Goal: Use online tool/utility: Utilize a website feature to perform a specific function

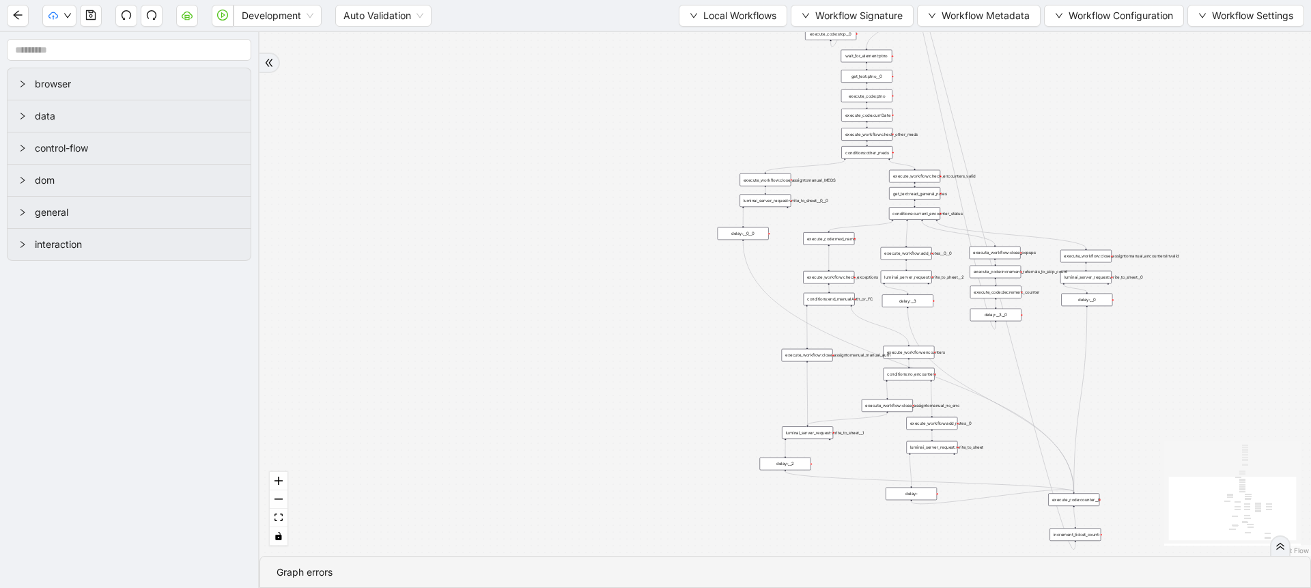
drag, startPoint x: 588, startPoint y: 143, endPoint x: 506, endPoint y: 159, distance: 84.1
click at [507, 158] on div "trigger execute_workflow:check_exceptions execute_workflow:encounters execute_w…" at bounding box center [784, 294] width 1051 height 524
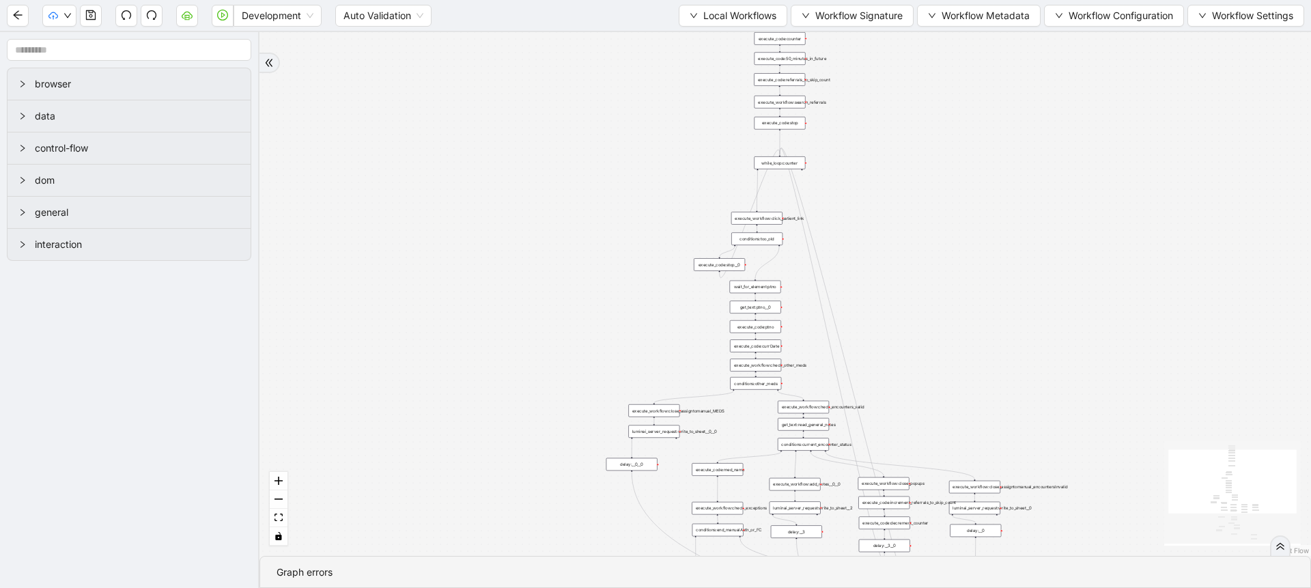
drag, startPoint x: 506, startPoint y: 159, endPoint x: 380, endPoint y: 402, distance: 273.6
click at [376, 415] on div "trigger execute_workflow:check_exceptions execute_workflow:encounters execute_w…" at bounding box center [784, 294] width 1051 height 524
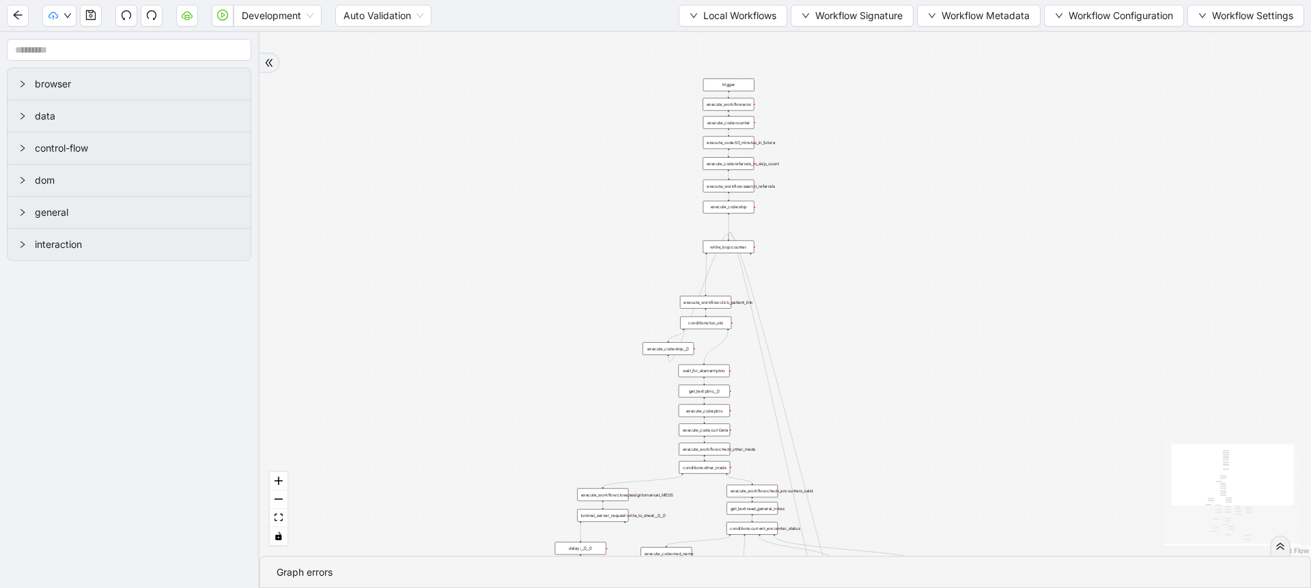
drag, startPoint x: 604, startPoint y: 169, endPoint x: 578, endPoint y: 206, distance: 46.0
click at [578, 206] on div "trigger execute_workflow:check_exceptions execute_workflow:encounters execute_w…" at bounding box center [784, 294] width 1051 height 524
drag, startPoint x: 582, startPoint y: 194, endPoint x: 582, endPoint y: 206, distance: 12.3
click at [582, 206] on div "trigger execute_workflow:check_exceptions execute_workflow:encounters execute_w…" at bounding box center [784, 294] width 1051 height 524
click at [753, 18] on span "Local Workflows" at bounding box center [739, 15] width 73 height 15
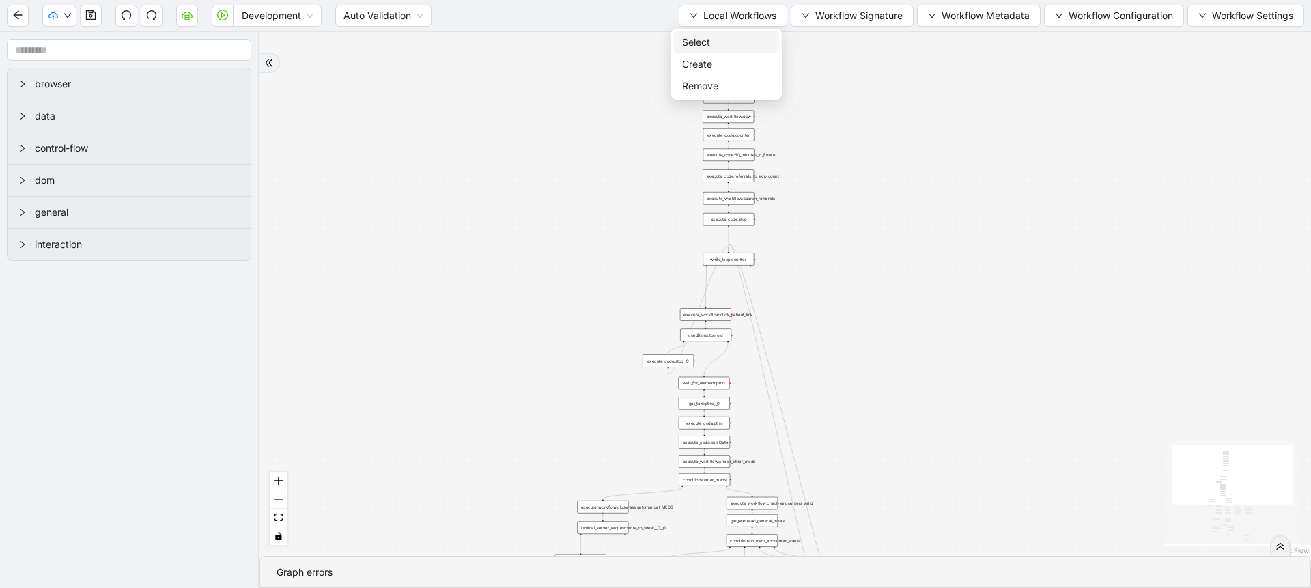
click at [733, 35] on span "Select" at bounding box center [726, 42] width 89 height 15
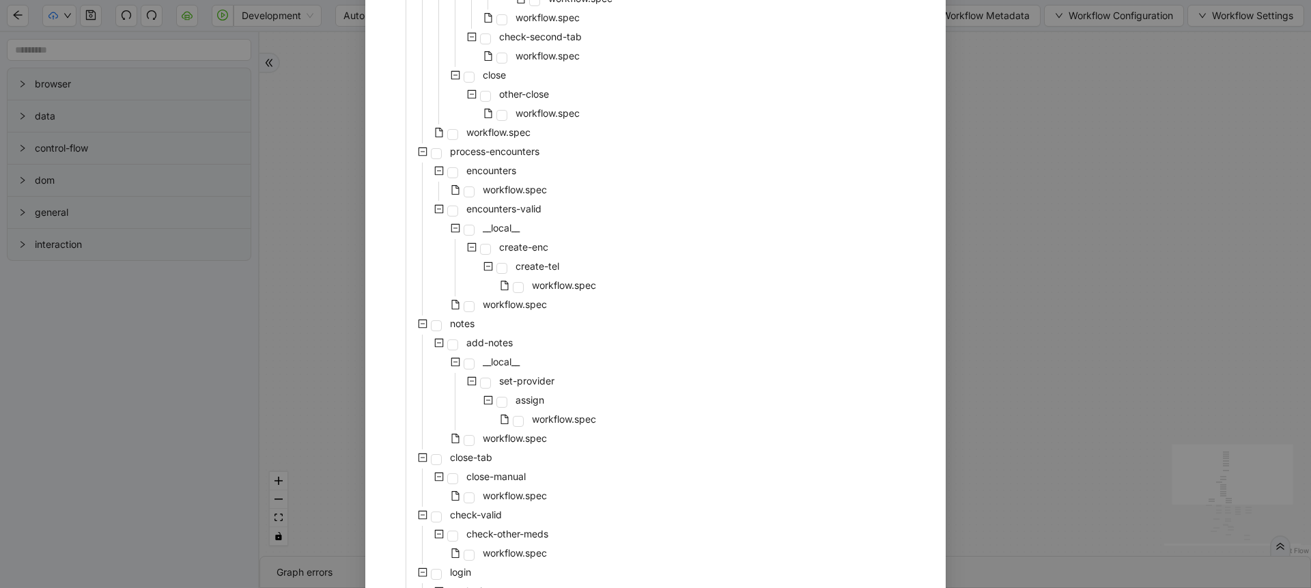
scroll to position [369, 0]
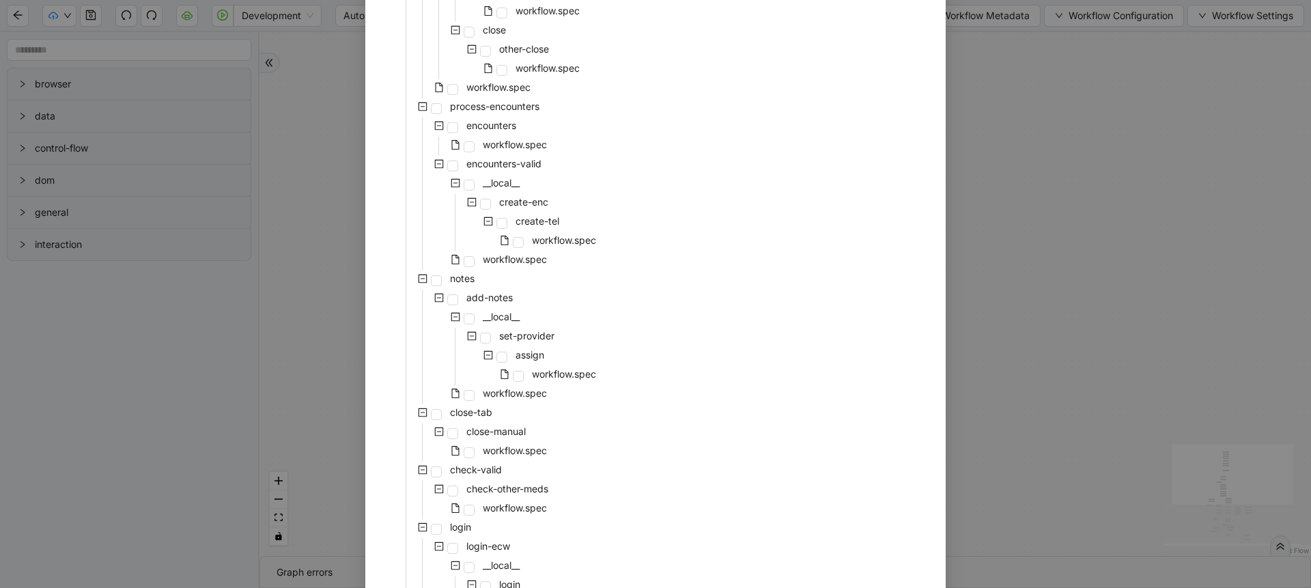
click at [504, 405] on div "pre-cert-medicare __local__ get-portal-data data workflow.spec get-exceptions _…" at bounding box center [655, 270] width 547 height 1070
click at [505, 397] on span "workflow.spec" at bounding box center [515, 393] width 64 height 12
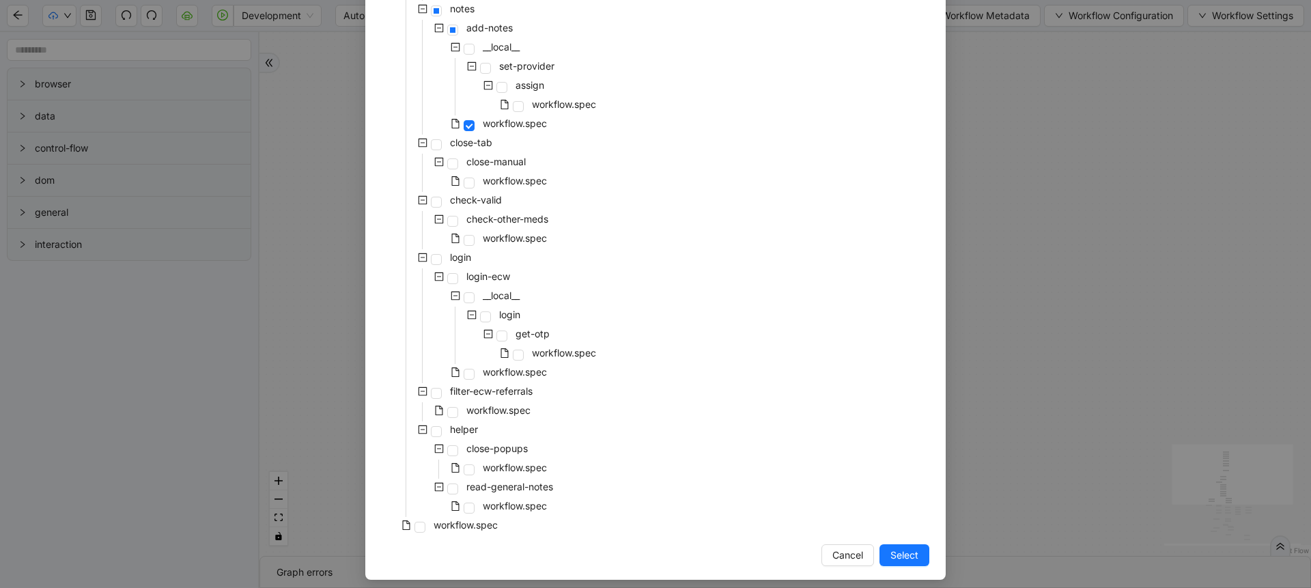
scroll to position [646, 0]
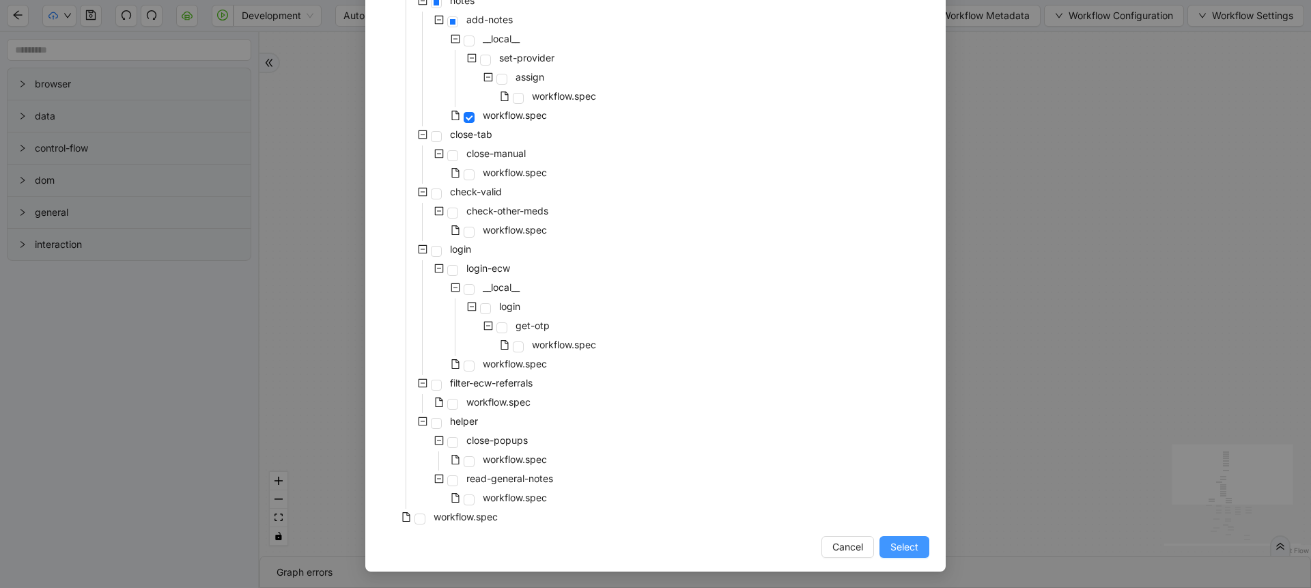
click at [881, 541] on button "Select" at bounding box center [904, 547] width 50 height 22
click at [881, 552] on div "trigger execute_workflow:check_exceptions execute_workflow:encounters execute_w…" at bounding box center [784, 294] width 1051 height 524
click at [895, 541] on div "trigger execute_workflow:check_exceptions execute_workflow:encounters execute_w…" at bounding box center [784, 294] width 1051 height 524
click at [900, 548] on div "trigger execute_workflow:check_exceptions execute_workflow:encounters execute_w…" at bounding box center [784, 294] width 1051 height 524
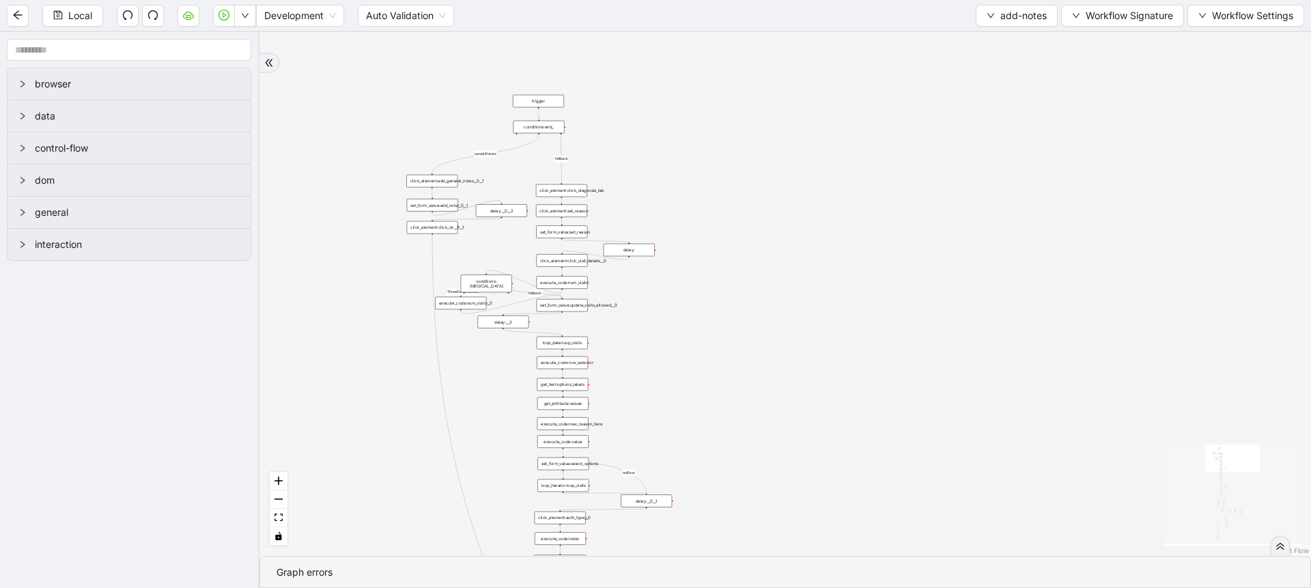
drag, startPoint x: 976, startPoint y: 281, endPoint x: 596, endPoint y: 151, distance: 401.8
click at [601, 149] on div "financial fallback pool fallback fallback matches fallback ThreeForOrthovisc fa…" at bounding box center [784, 294] width 1051 height 524
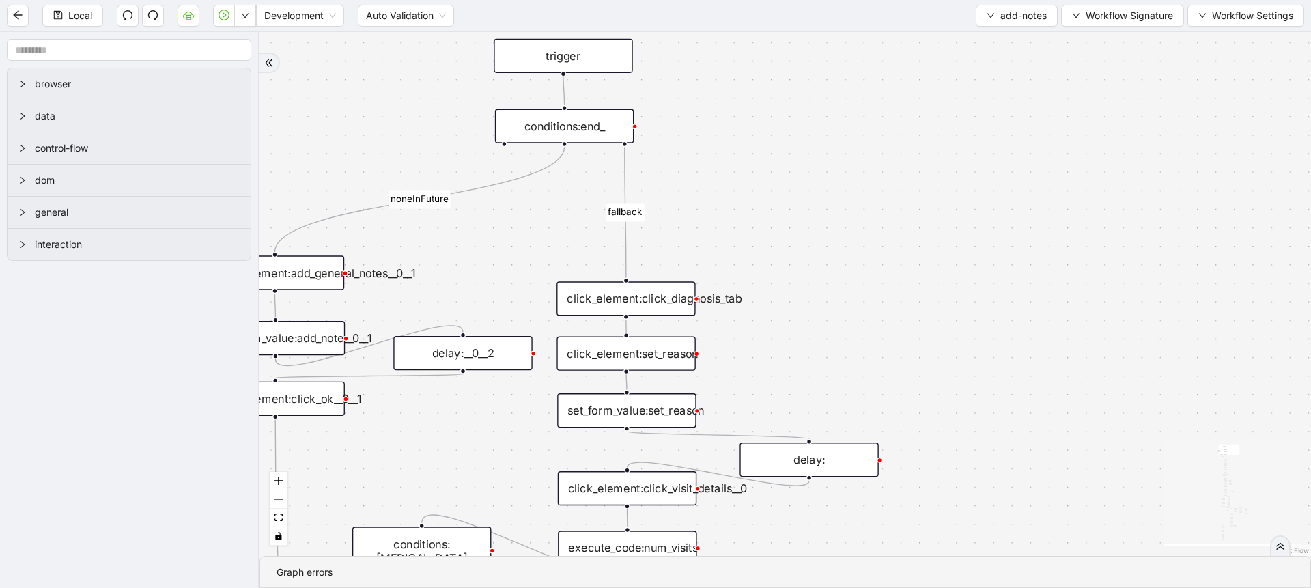
drag, startPoint x: 715, startPoint y: 266, endPoint x: 780, endPoint y: 212, distance: 84.3
click at [780, 212] on div "financial fallback pool fallback fallback matches fallback ThreeForOrthovisc fa…" at bounding box center [784, 294] width 1051 height 524
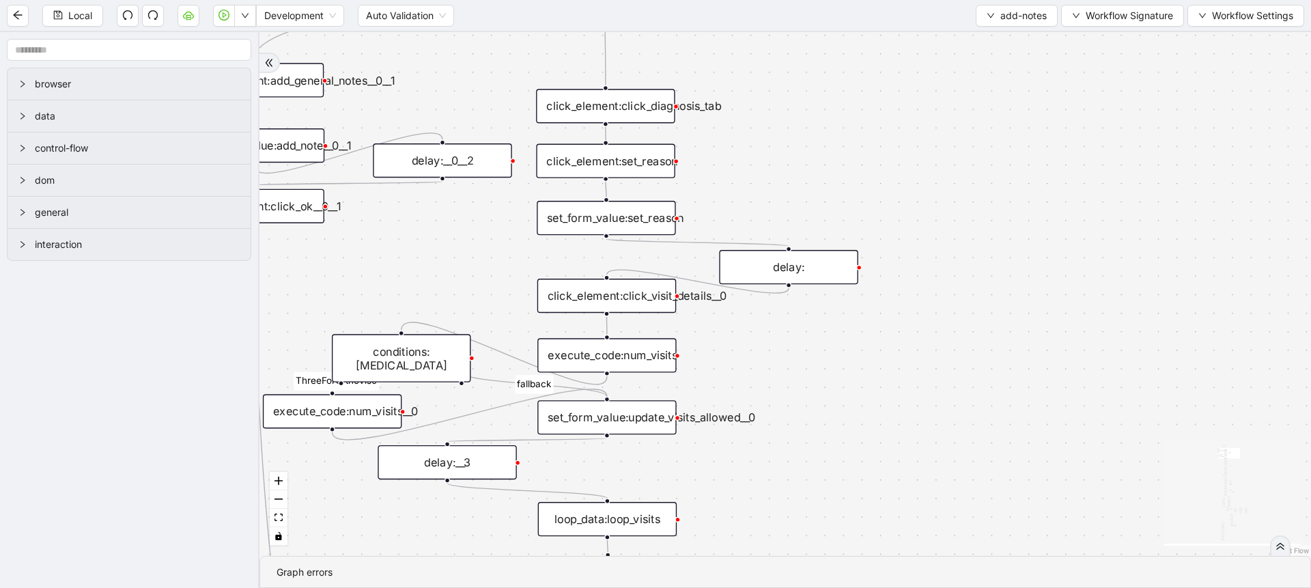
drag, startPoint x: 506, startPoint y: 259, endPoint x: 485, endPoint y: 81, distance: 179.3
click at [485, 81] on div "financial fallback pool fallback fallback matches fallback ThreeForOrthovisc fa…" at bounding box center [784, 294] width 1051 height 524
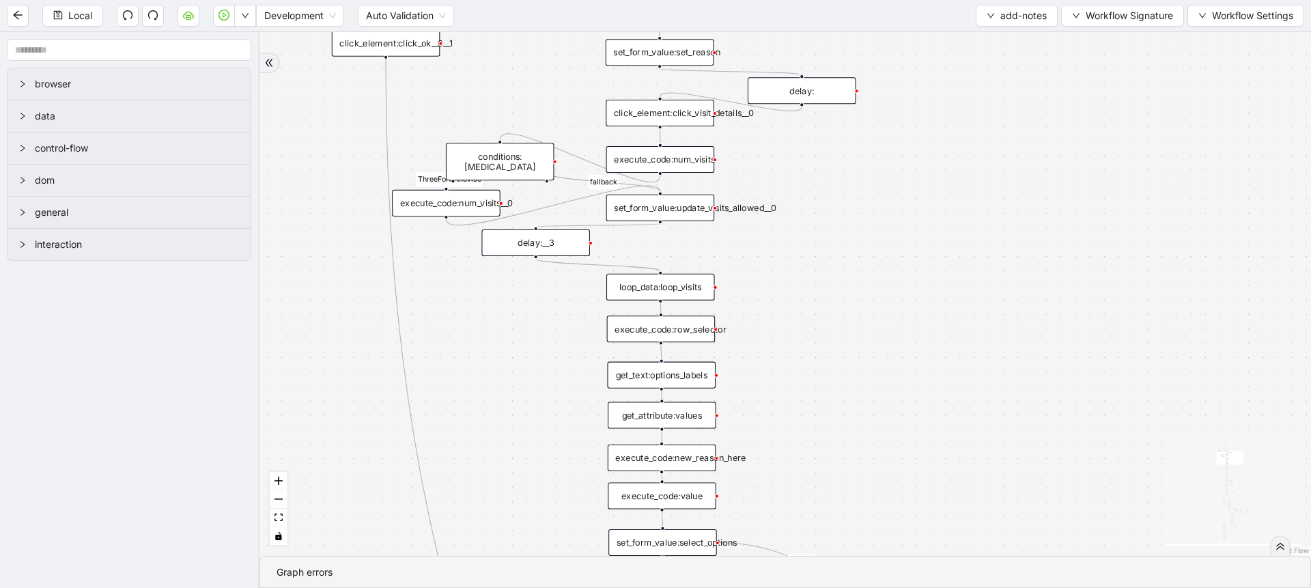
drag, startPoint x: 846, startPoint y: 422, endPoint x: 857, endPoint y: 212, distance: 210.6
click at [857, 212] on div "financial fallback pool fallback fallback matches fallback ThreeForOrthovisc fa…" at bounding box center [784, 294] width 1051 height 524
click at [689, 294] on div "loop_data:loop_visits" at bounding box center [660, 287] width 109 height 27
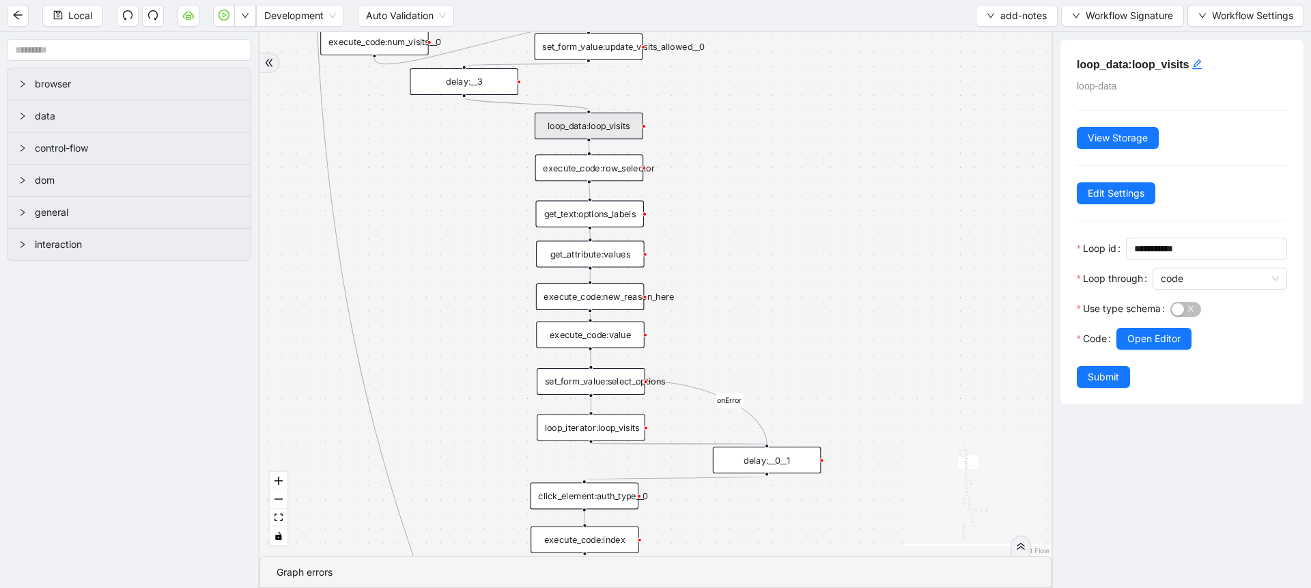
drag, startPoint x: 870, startPoint y: 429, endPoint x: 798, endPoint y: 268, distance: 176.3
click at [798, 268] on div "financial fallback pool fallback fallback matches fallback ThreeForOrthovisc fa…" at bounding box center [655, 294] width 792 height 524
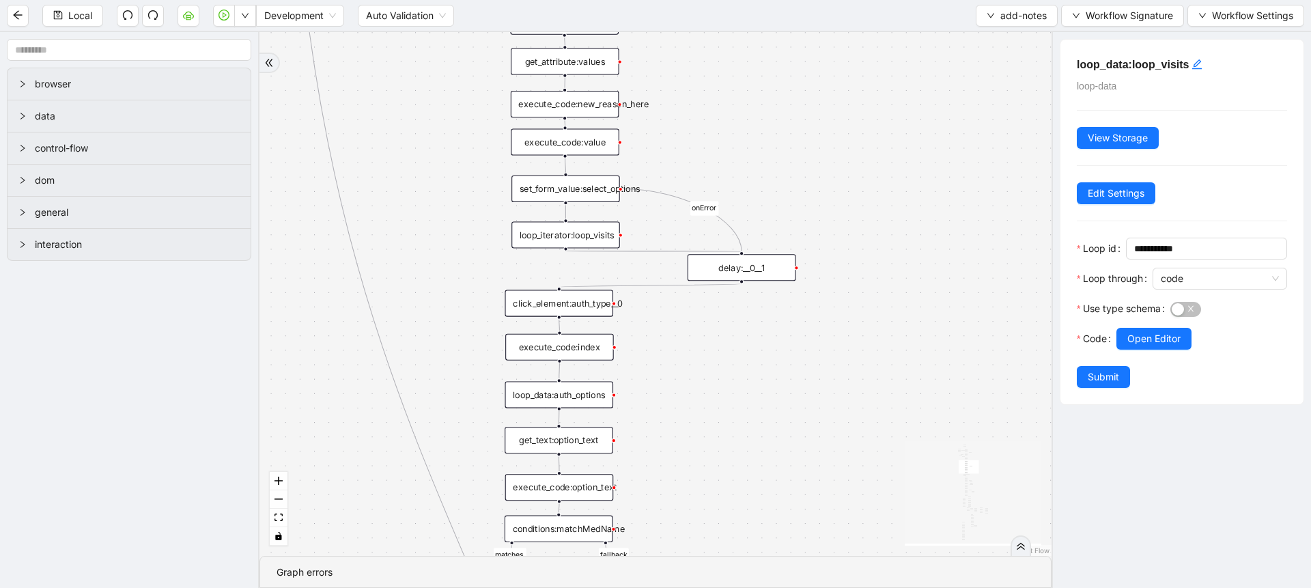
drag, startPoint x: 879, startPoint y: 459, endPoint x: 857, endPoint y: 276, distance: 183.6
click at [857, 276] on div "financial fallback pool fallback fallback matches fallback ThreeForOrthovisc fa…" at bounding box center [655, 294] width 792 height 524
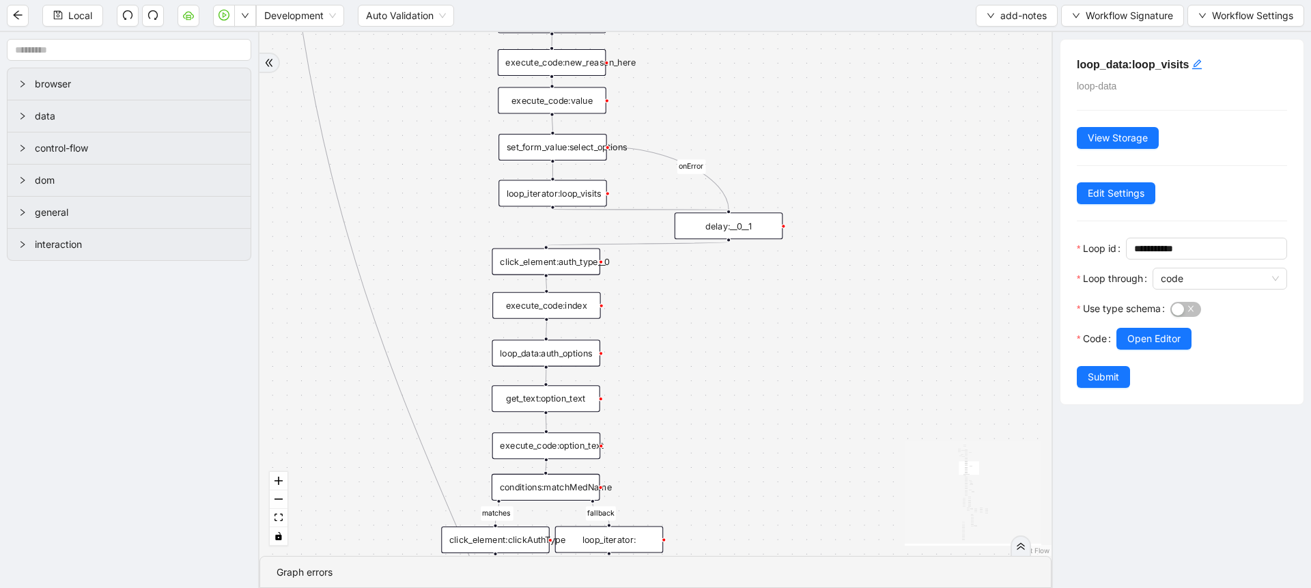
drag, startPoint x: 711, startPoint y: 349, endPoint x: 698, endPoint y: 307, distance: 43.6
click at [698, 307] on div "financial fallback pool fallback fallback matches fallback ThreeForOrthovisc fa…" at bounding box center [655, 294] width 792 height 524
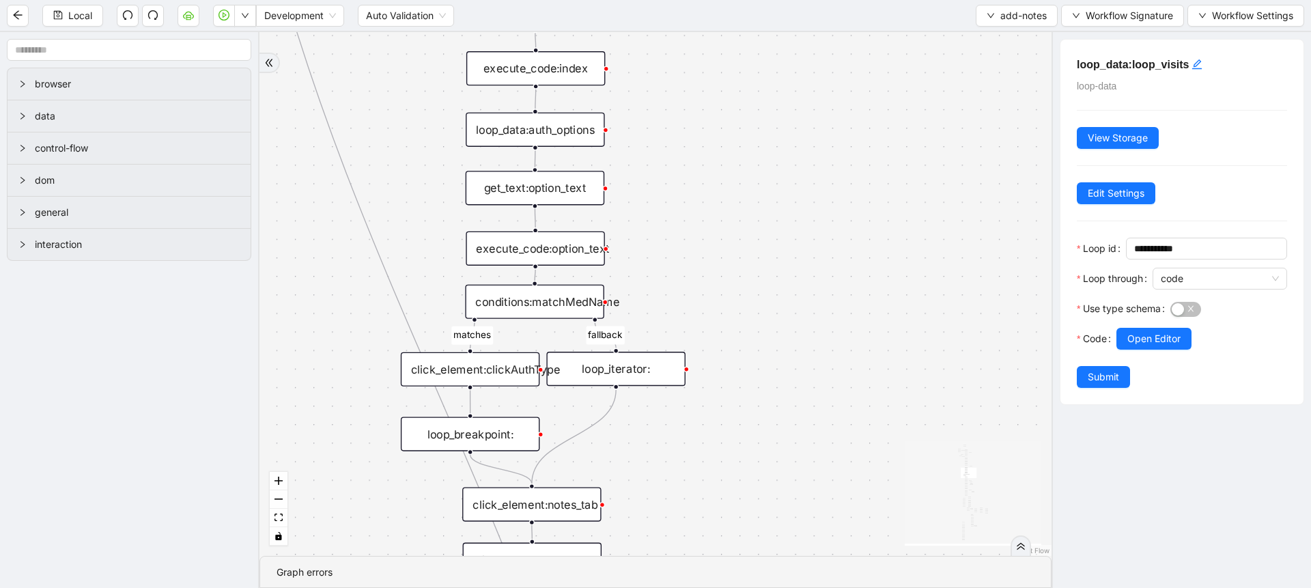
drag, startPoint x: 691, startPoint y: 379, endPoint x: 678, endPoint y: 132, distance: 246.8
click at [678, 132] on div "financial fallback pool fallback fallback matches fallback ThreeForOrthovisc fa…" at bounding box center [655, 294] width 792 height 524
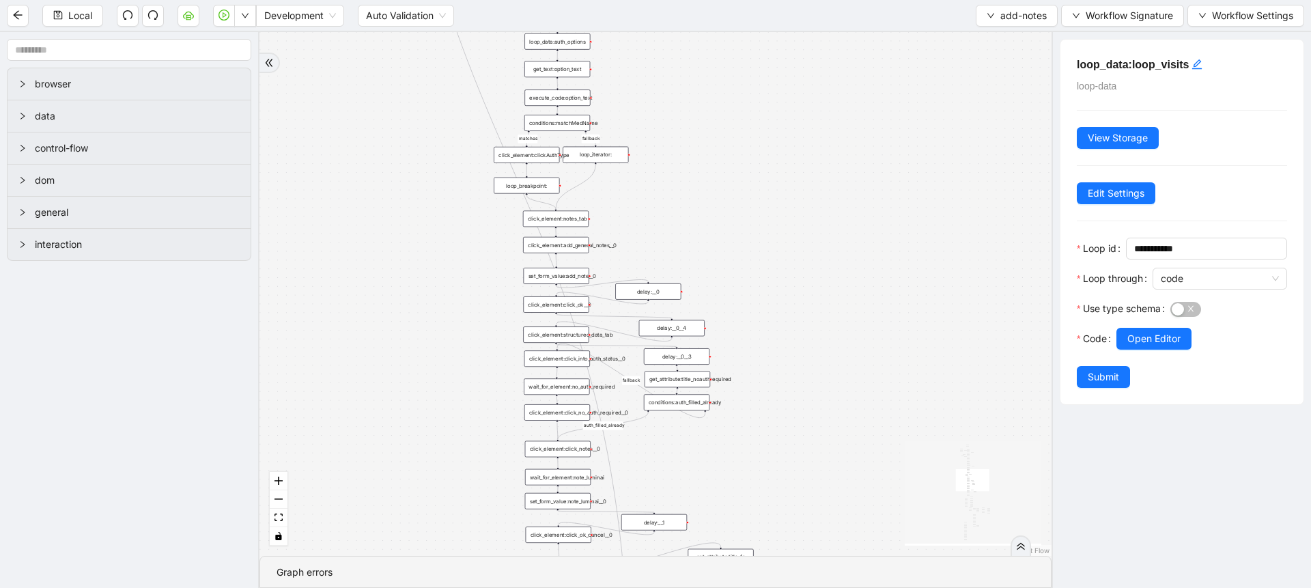
drag, startPoint x: 717, startPoint y: 416, endPoint x: 681, endPoint y: 136, distance: 283.0
click at [685, 134] on div "financial fallback pool fallback fallback matches fallback ThreeForOrthovisc fa…" at bounding box center [655, 294] width 792 height 524
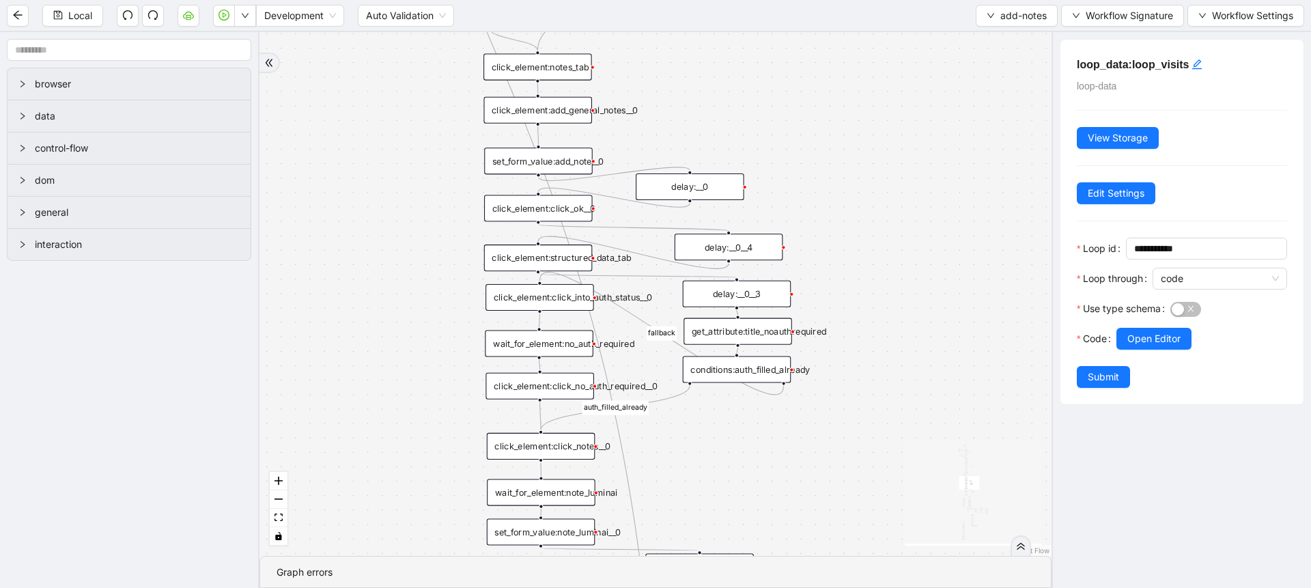
drag, startPoint x: 890, startPoint y: 350, endPoint x: 894, endPoint y: 281, distance: 69.0
click at [894, 281] on div "financial fallback pool fallback fallback matches fallback ThreeForOrthovisc fa…" at bounding box center [655, 294] width 792 height 524
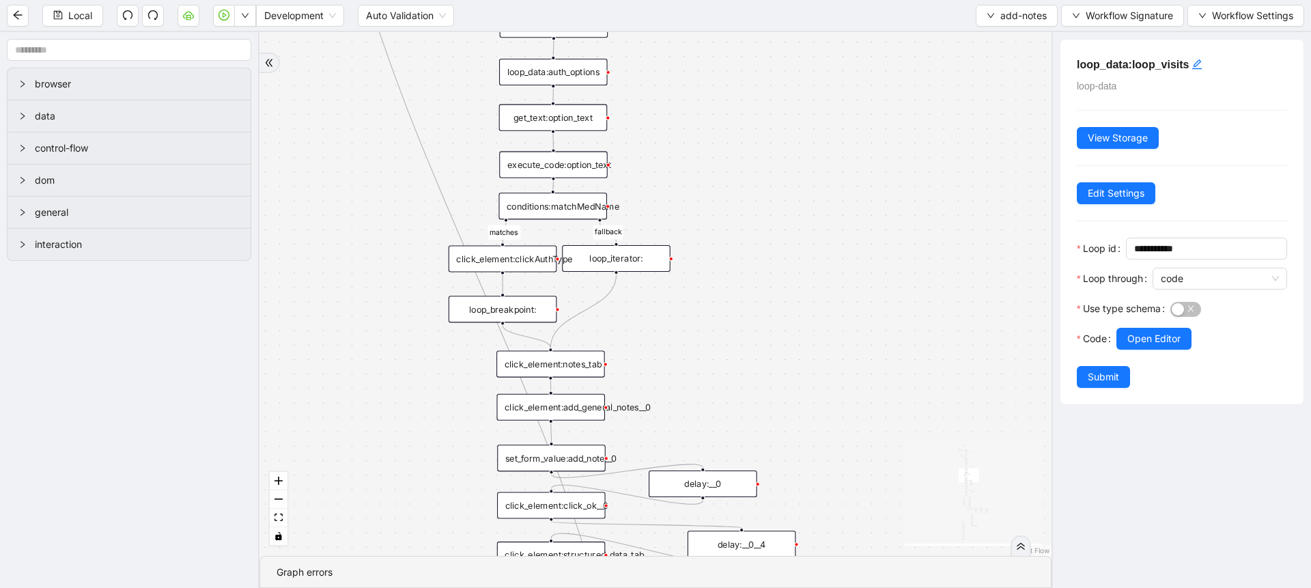
drag, startPoint x: 316, startPoint y: 290, endPoint x: 330, endPoint y: 466, distance: 176.0
click at [330, 466] on div "financial fallback pool fallback fallback matches fallback ThreeForOrthovisc fa…" at bounding box center [655, 294] width 792 height 524
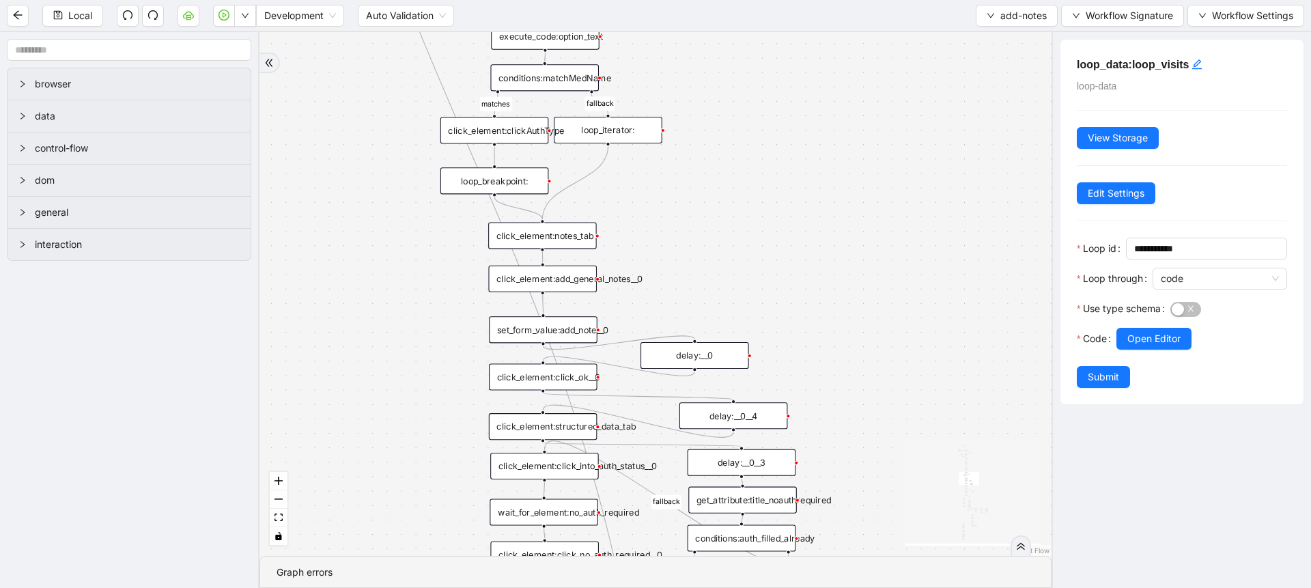
drag, startPoint x: 310, startPoint y: 311, endPoint x: 302, endPoint y: 166, distance: 145.0
click at [302, 166] on div "financial fallback pool fallback fallback matches fallback ThreeForOrthovisc fa…" at bounding box center [655, 294] width 792 height 524
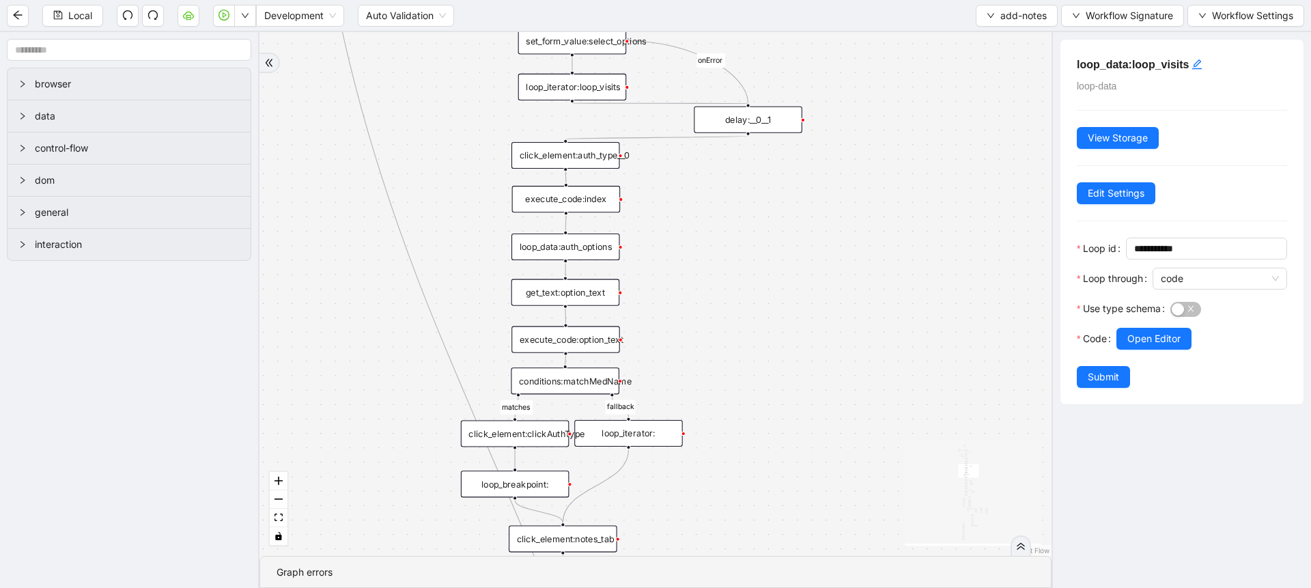
drag, startPoint x: 332, startPoint y: 296, endPoint x: 353, endPoint y: 530, distance: 234.4
click at [353, 530] on div "financial fallback pool fallback fallback matches fallback ThreeForOrthovisc fa…" at bounding box center [655, 294] width 792 height 524
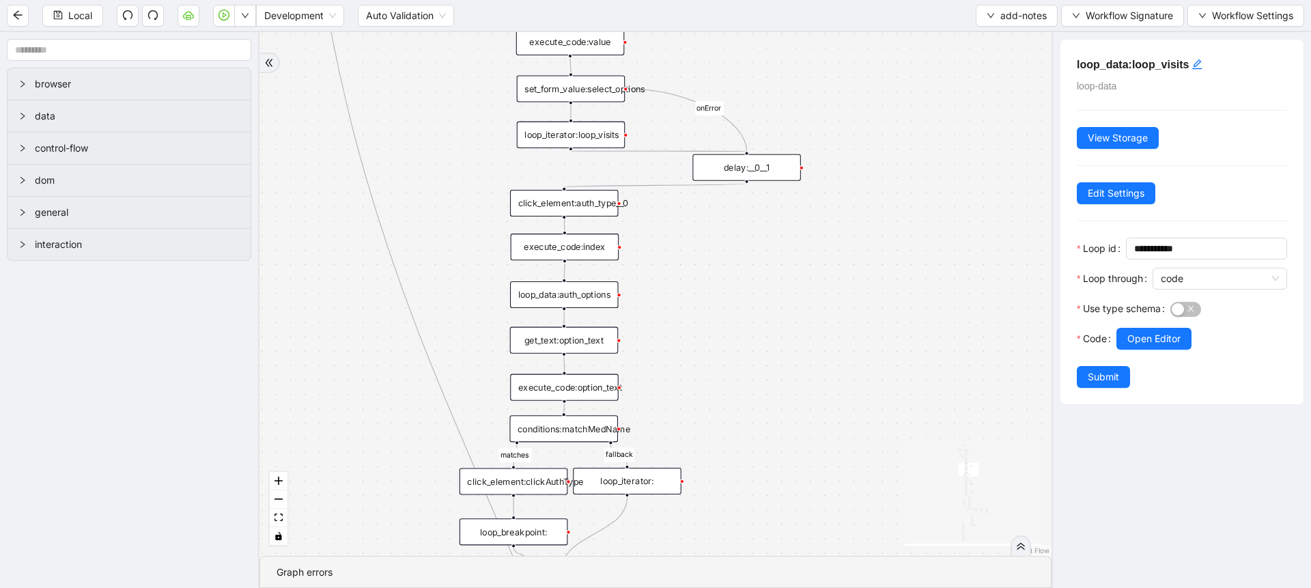
drag, startPoint x: 347, startPoint y: 345, endPoint x: 346, endPoint y: 374, distance: 28.7
click at [346, 374] on div "financial fallback pool fallback fallback matches fallback ThreeForOrthovisc fa…" at bounding box center [655, 294] width 792 height 524
click at [571, 302] on div "loop_data:auth_options" at bounding box center [564, 294] width 109 height 27
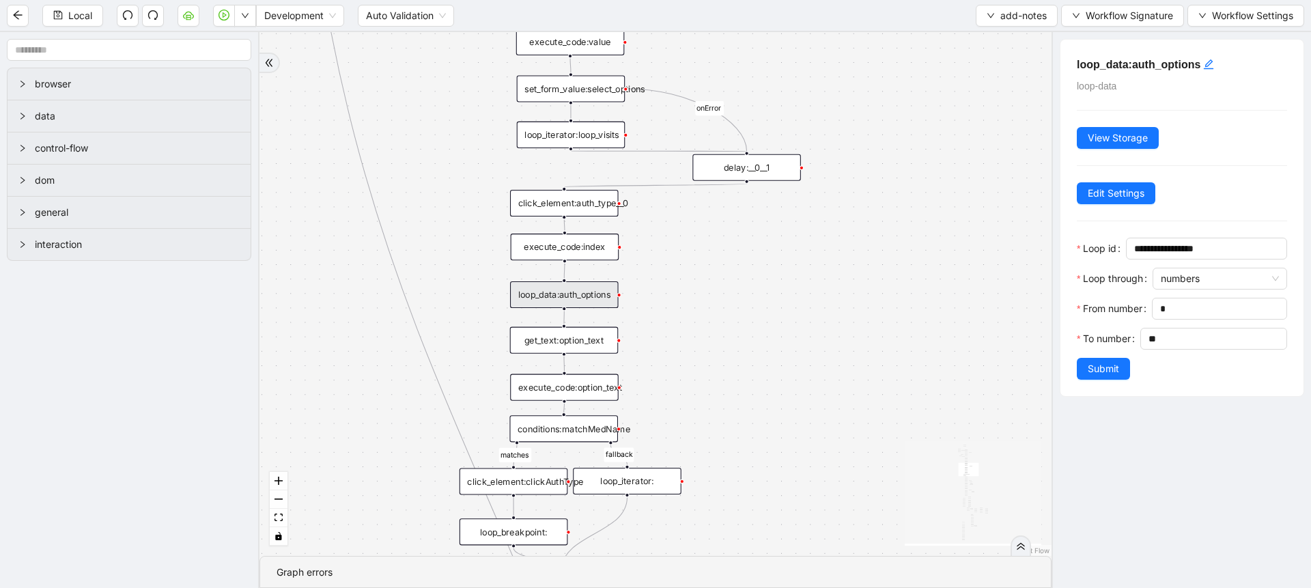
click at [571, 197] on div "click_element:auth_type__0" at bounding box center [564, 203] width 109 height 27
click at [575, 197] on div "click_element:auth_type__0" at bounding box center [564, 202] width 109 height 27
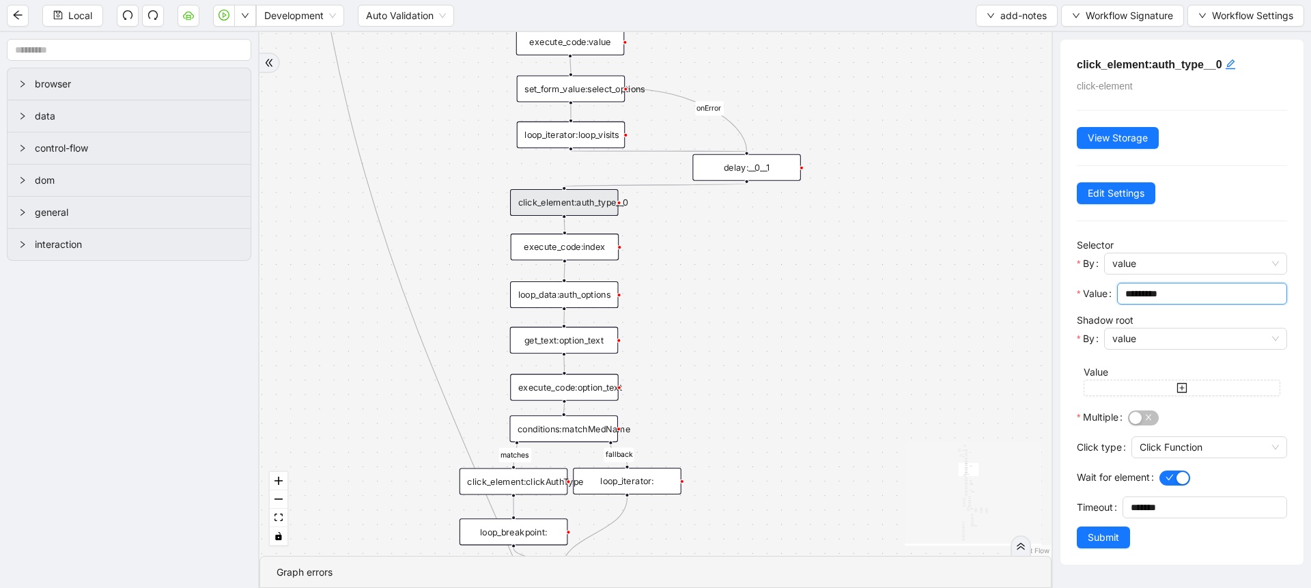
click at [1171, 294] on input "*********" at bounding box center [1200, 293] width 151 height 15
click at [570, 298] on div "loop_data:auth_options" at bounding box center [564, 294] width 109 height 27
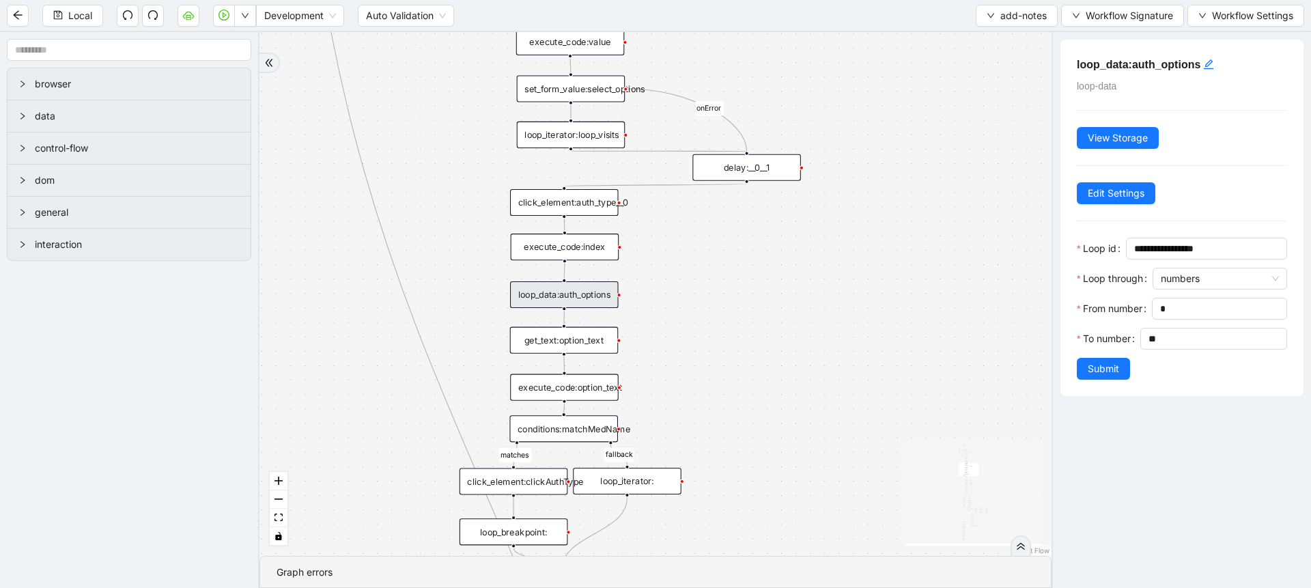
click at [567, 343] on div "get_text:option_text" at bounding box center [564, 340] width 109 height 27
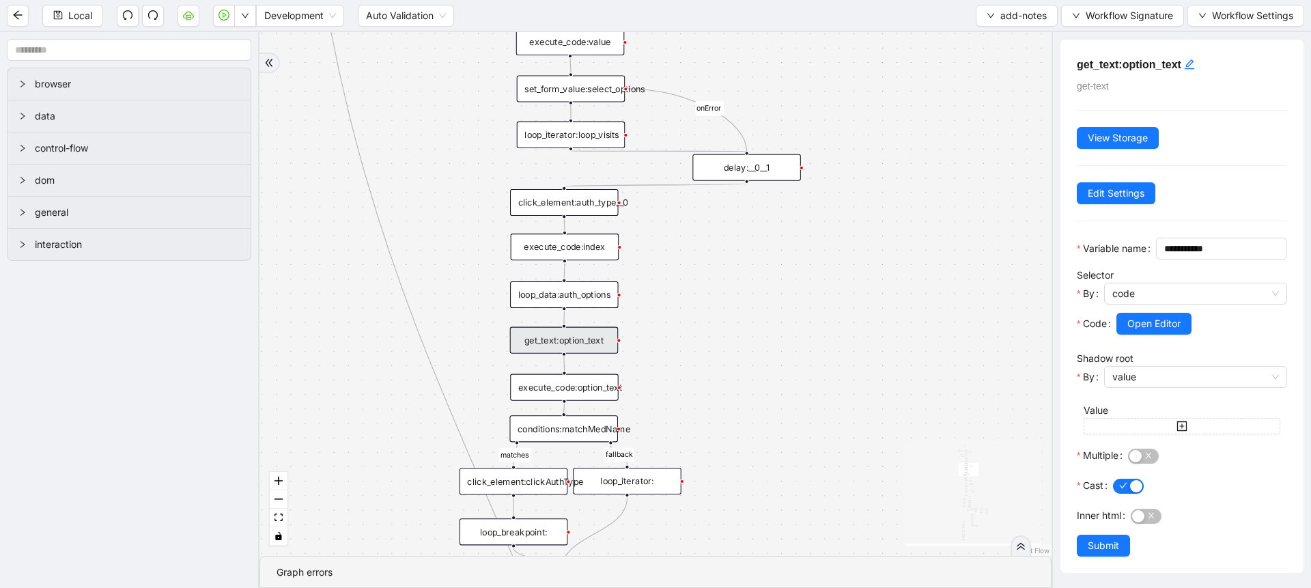
click at [567, 380] on div "execute_code:option_text" at bounding box center [564, 387] width 109 height 27
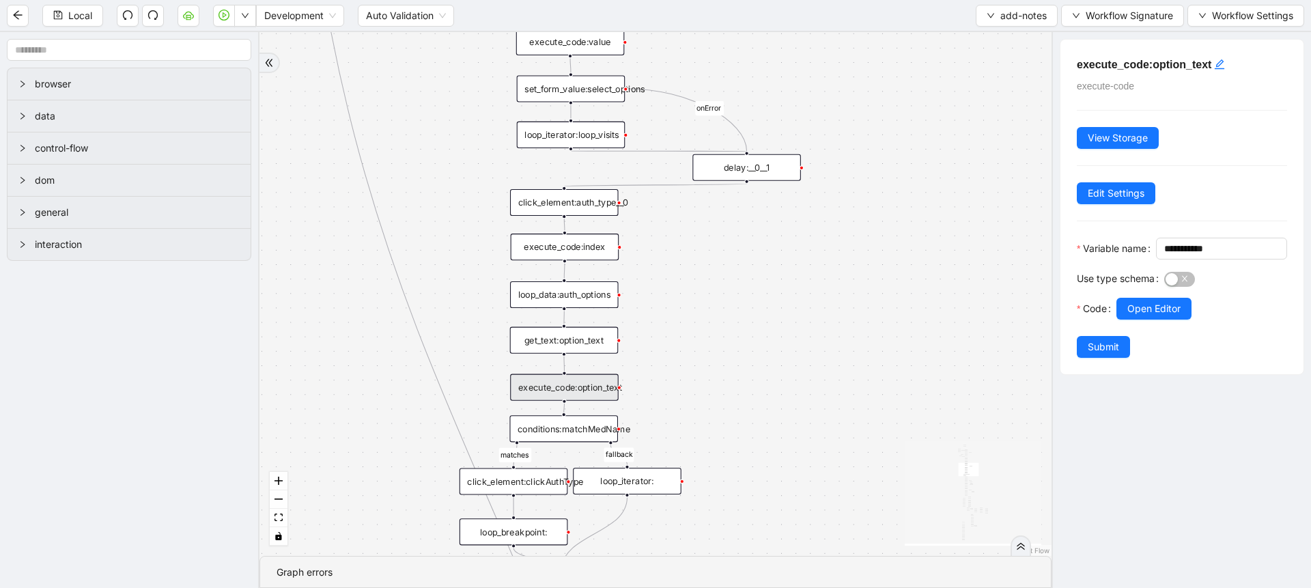
click at [571, 417] on div "conditions:matchMedName" at bounding box center [563, 428] width 109 height 27
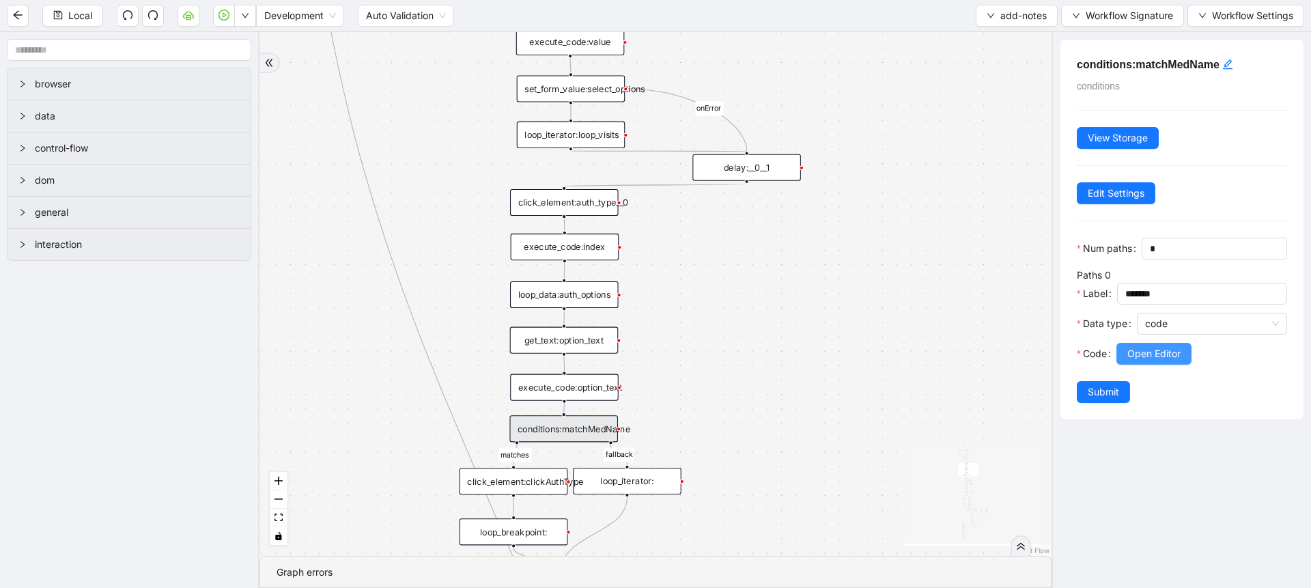
click at [1167, 365] on button "Open Editor" at bounding box center [1153, 354] width 75 height 22
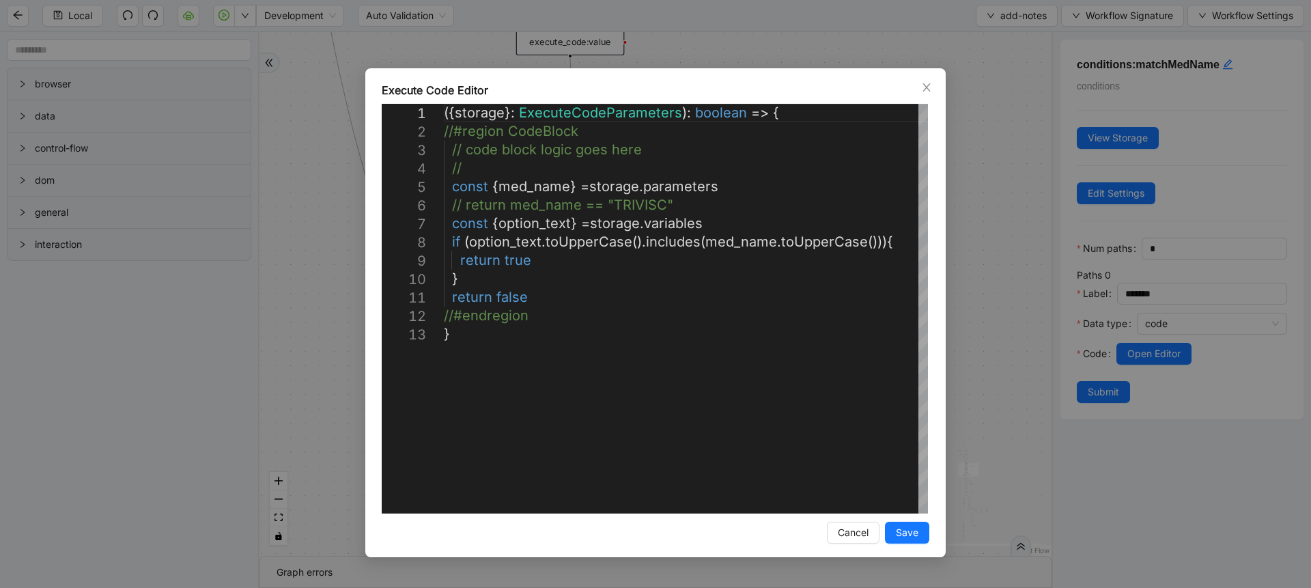
click at [988, 322] on div "**********" at bounding box center [655, 294] width 1311 height 588
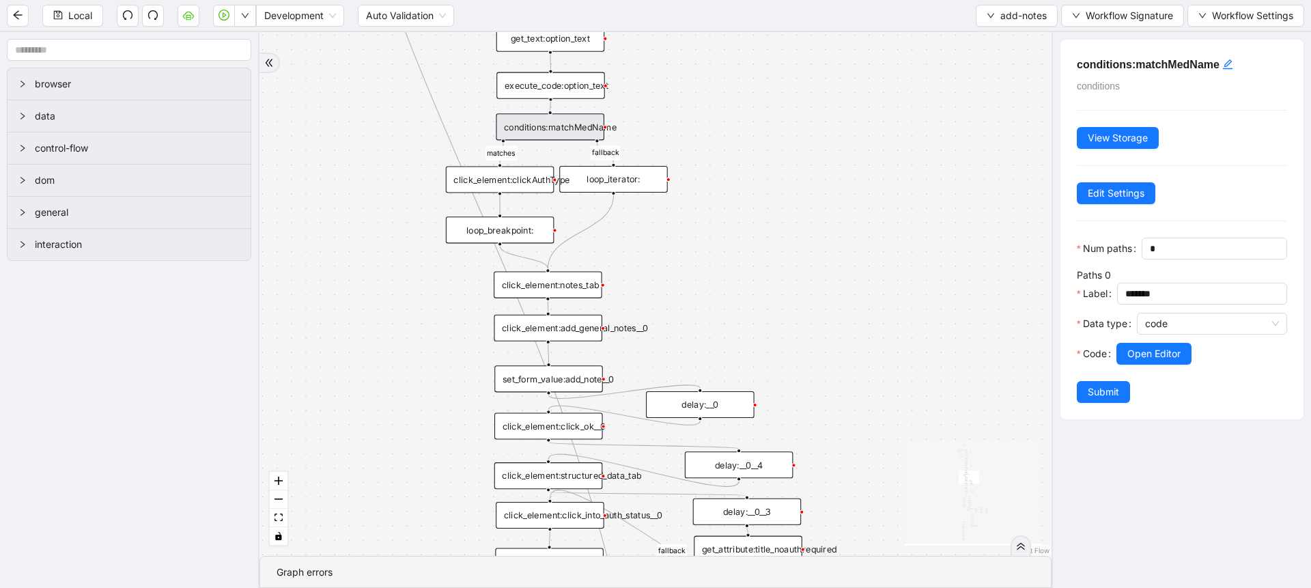
drag, startPoint x: 787, startPoint y: 423, endPoint x: 774, endPoint y: 117, distance: 306.8
click at [774, 117] on div "financial fallback pool fallback fallback matches fallback ThreeForOrthovisc fa…" at bounding box center [655, 294] width 792 height 524
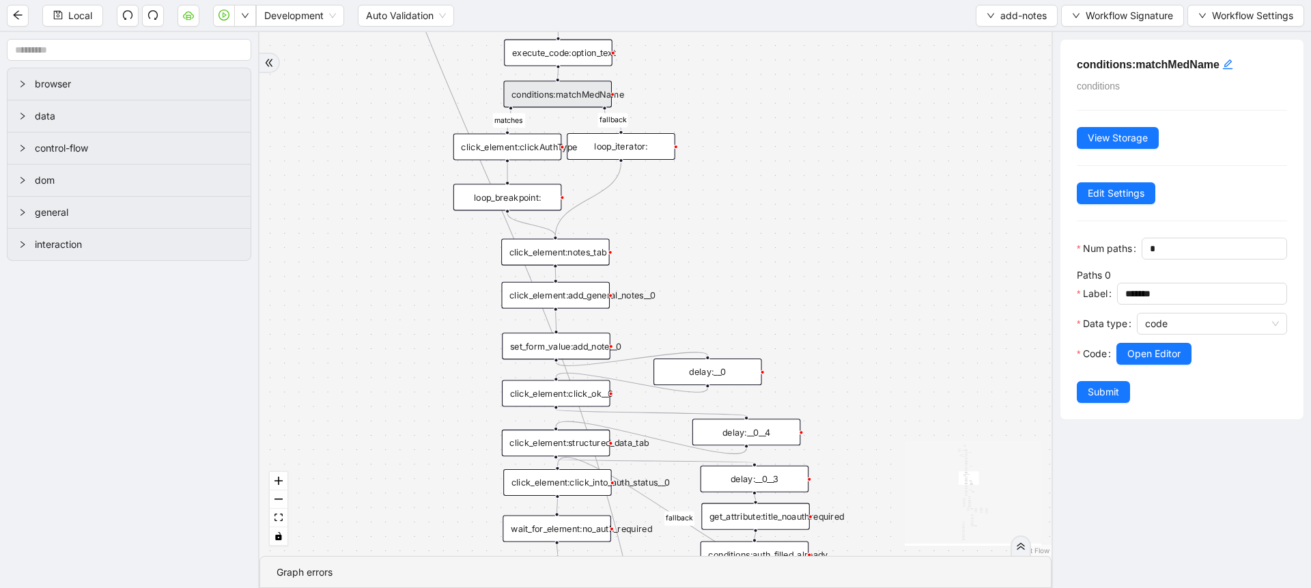
drag, startPoint x: 298, startPoint y: 327, endPoint x: 305, endPoint y: 299, distance: 28.8
click at [305, 299] on div "financial fallback pool fallback fallback matches fallback ThreeForOrthovisc fa…" at bounding box center [655, 294] width 792 height 524
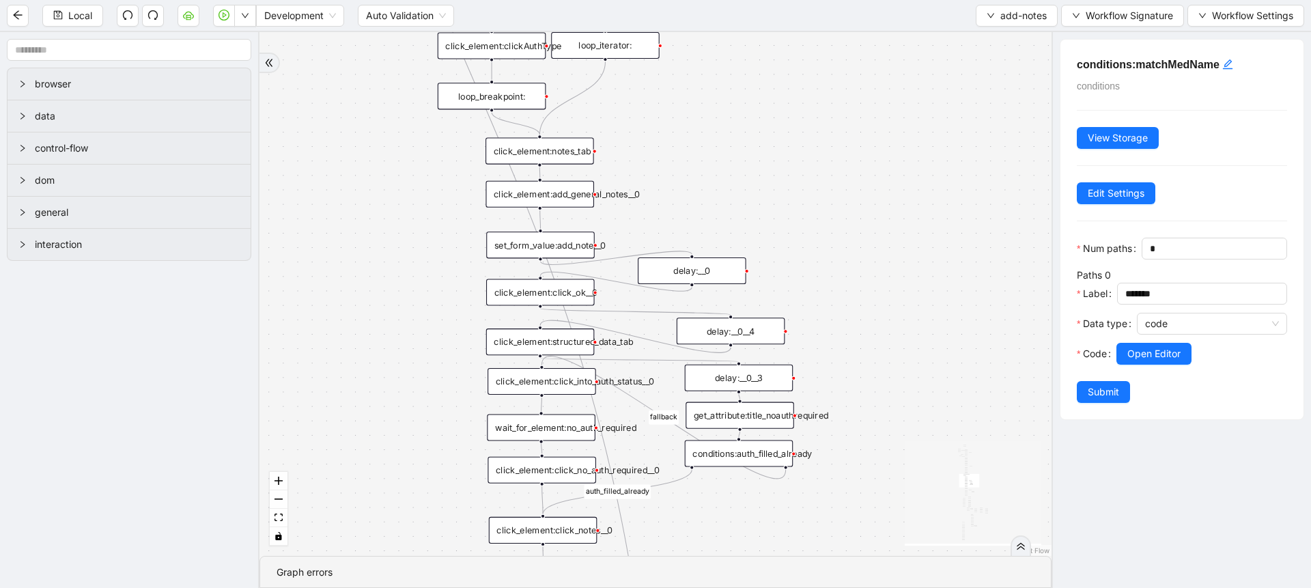
drag, startPoint x: 361, startPoint y: 470, endPoint x: 345, endPoint y: 369, distance: 102.2
click at [345, 369] on div "financial fallback pool fallback fallback matches fallback ThreeForOrthovisc fa…" at bounding box center [655, 294] width 792 height 524
drag, startPoint x: 541, startPoint y: 383, endPoint x: 539, endPoint y: 394, distance: 11.1
click at [539, 394] on div "click_element:click_into_auth_status__0" at bounding box center [539, 392] width 109 height 27
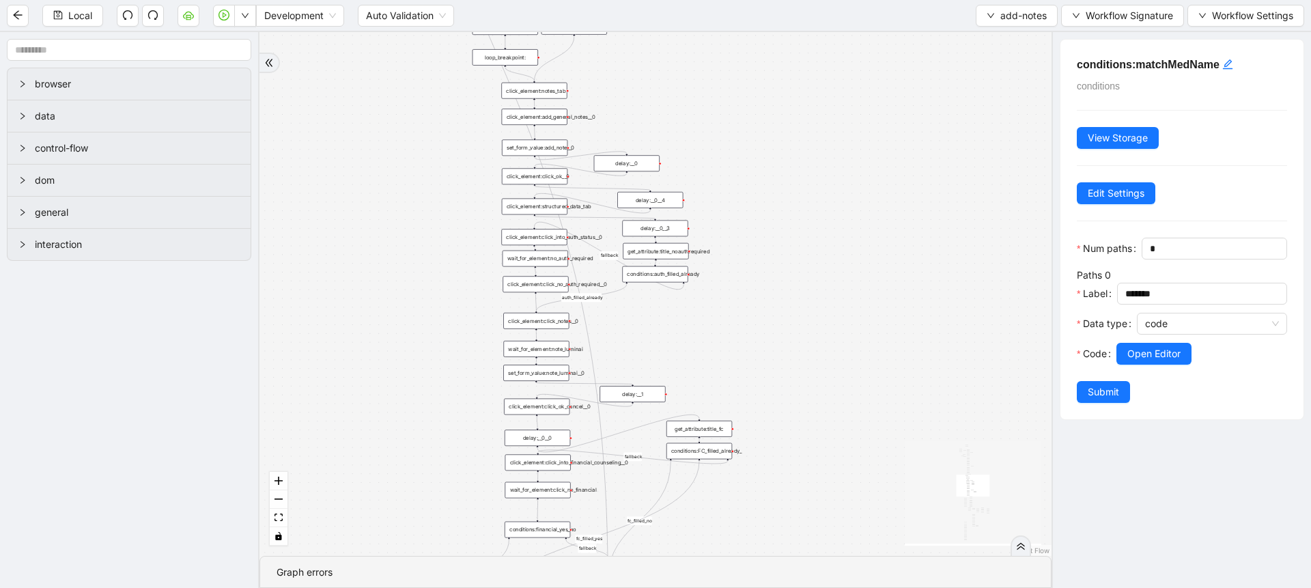
drag, startPoint x: 384, startPoint y: 434, endPoint x: 426, endPoint y: 285, distance: 154.5
click at [426, 285] on div "financial fallback pool fallback fallback matches fallback ThreeForOrthovisc fa…" at bounding box center [655, 294] width 792 height 524
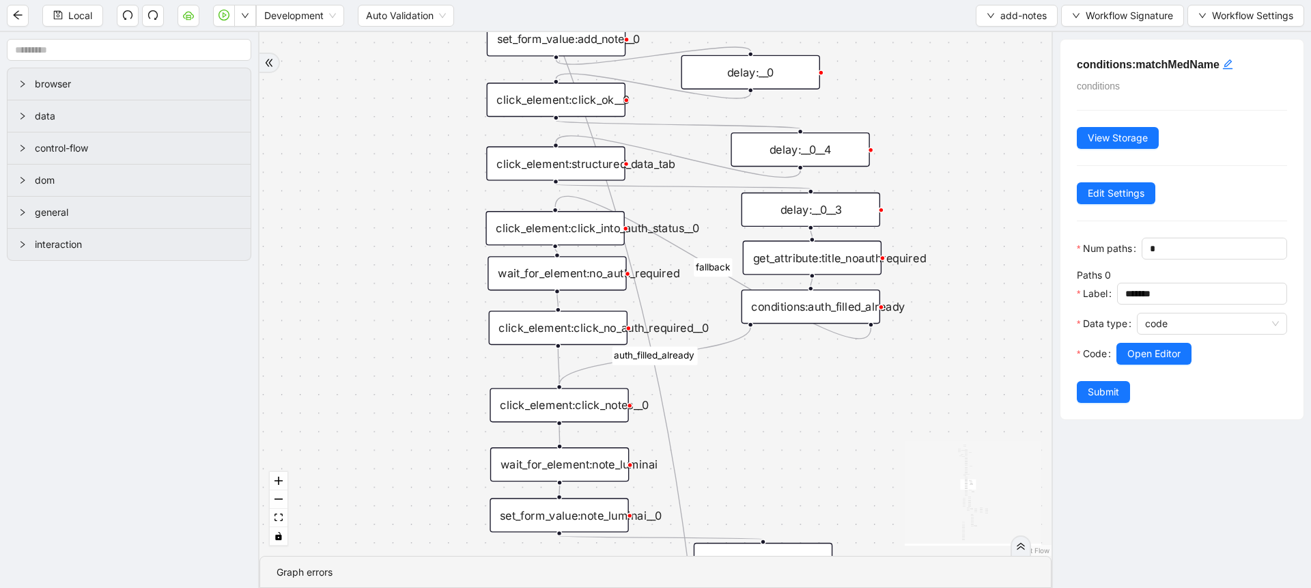
click at [819, 227] on div "financial fallback pool fallback fallback matches fallback ThreeForOrthovisc fa…" at bounding box center [655, 294] width 792 height 524
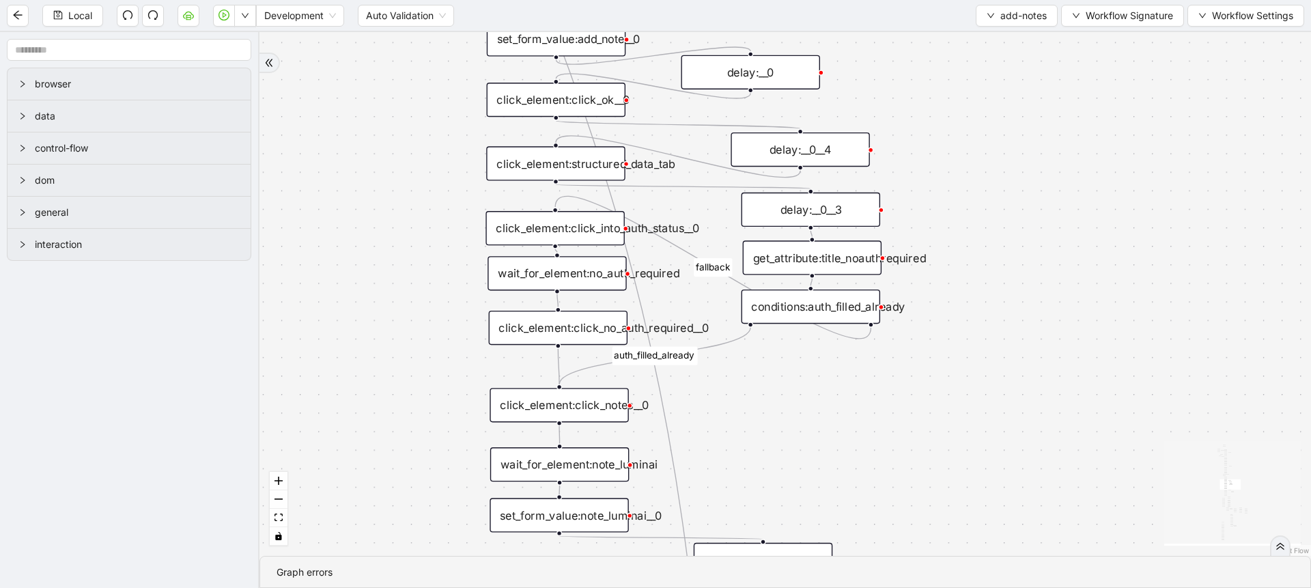
click at [820, 208] on div "delay:__0__3" at bounding box center [810, 210] width 139 height 34
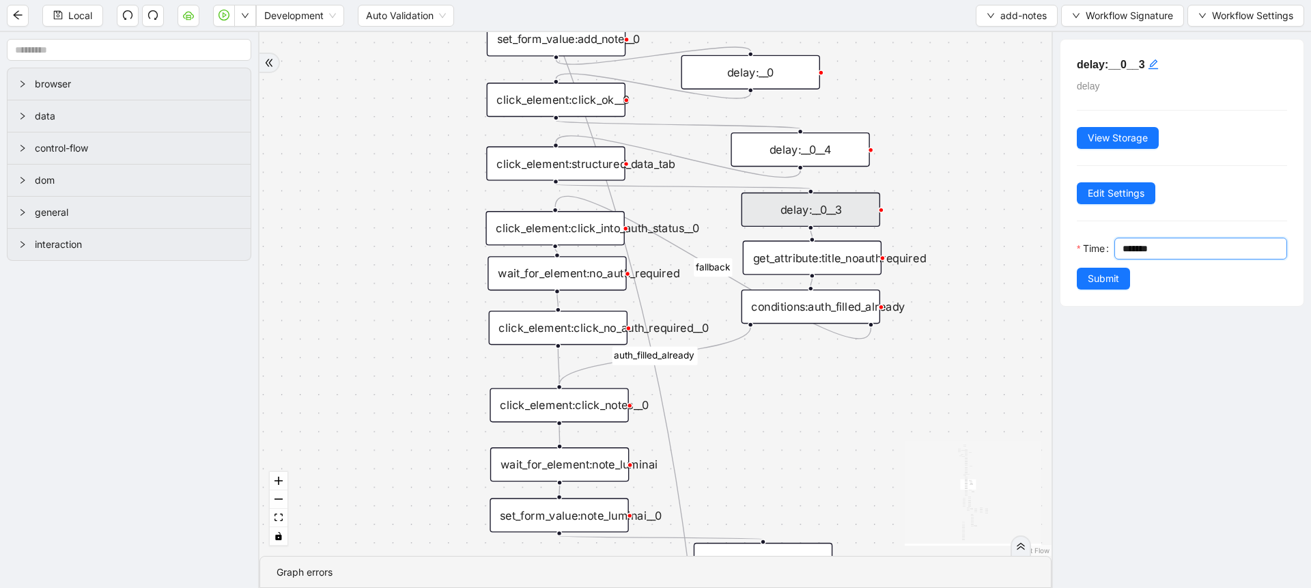
drag, startPoint x: 1129, startPoint y: 250, endPoint x: 1112, endPoint y: 250, distance: 17.1
click at [1112, 250] on div "Time *******" at bounding box center [1182, 253] width 210 height 30
type input "*******"
click at [1100, 279] on span "Submit" at bounding box center [1102, 278] width 31 height 15
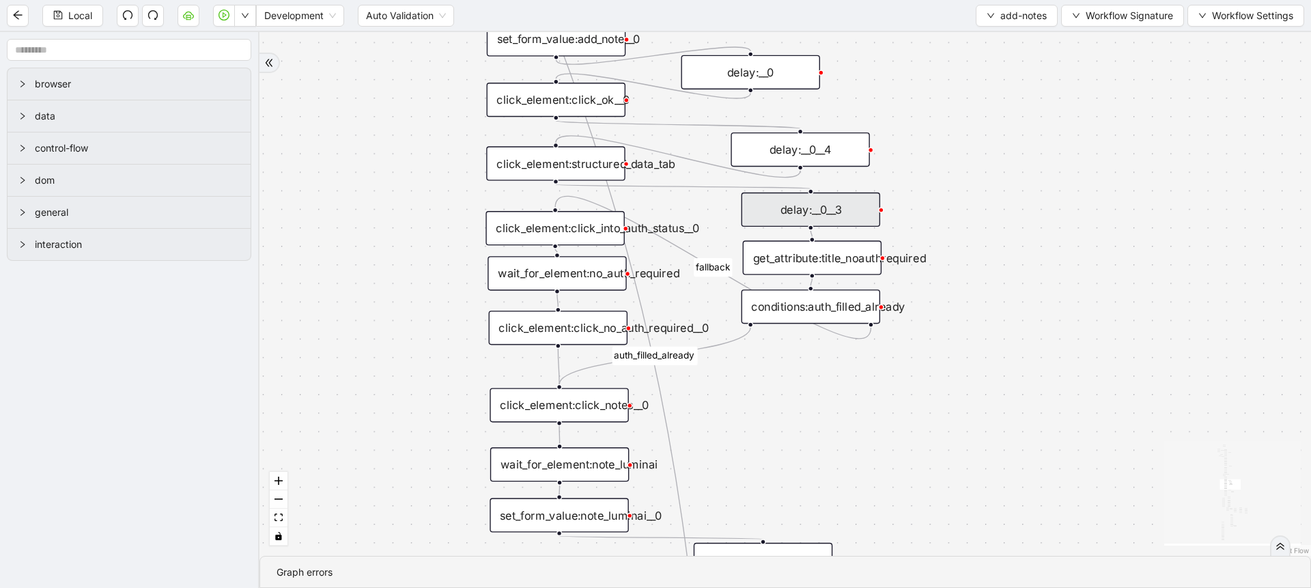
click at [807, 253] on div "get_attribute:title_noauthrequired" at bounding box center [812, 257] width 139 height 34
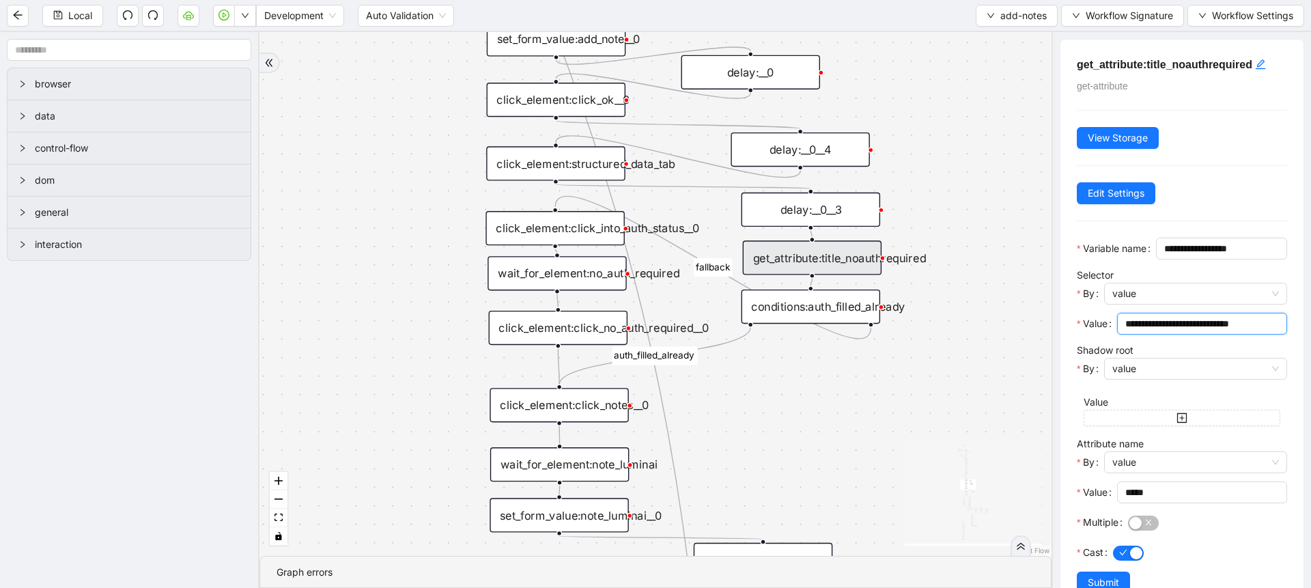
click at [1201, 331] on input "**********" at bounding box center [1200, 323] width 151 height 15
